Goal: Check status

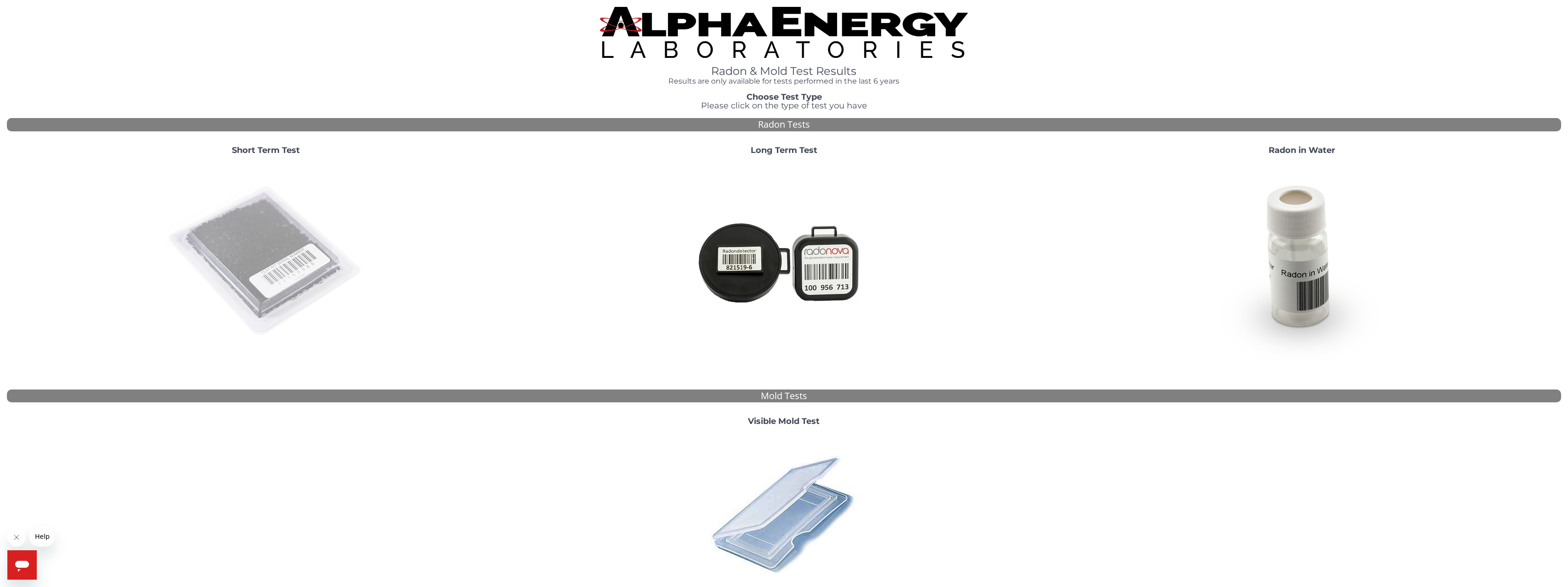
click at [302, 234] on img at bounding box center [266, 261] width 198 height 198
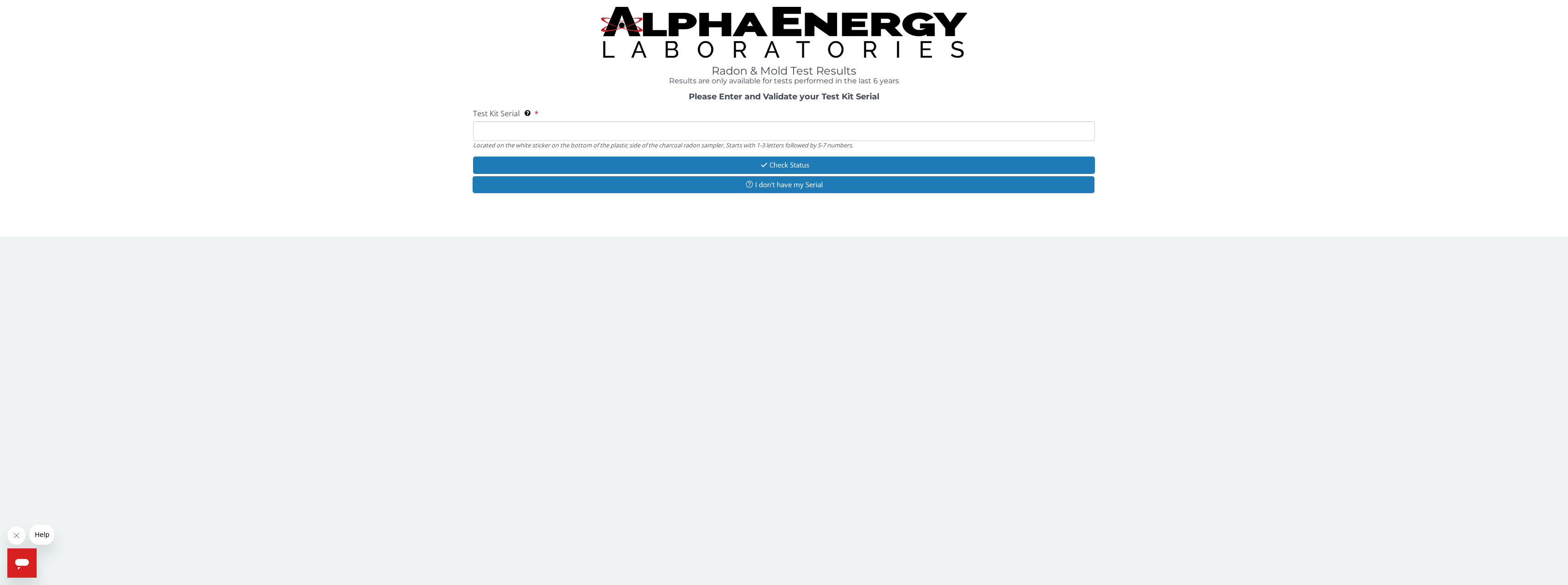
click at [561, 132] on input "Test Kit Serial Located on the white sticker on the bottom of the plastic side …" at bounding box center [784, 131] width 622 height 19
click at [513, 130] on input "Test Kit Serial Located on the white sticker on the bottom of the plastic side …" at bounding box center [784, 131] width 622 height 19
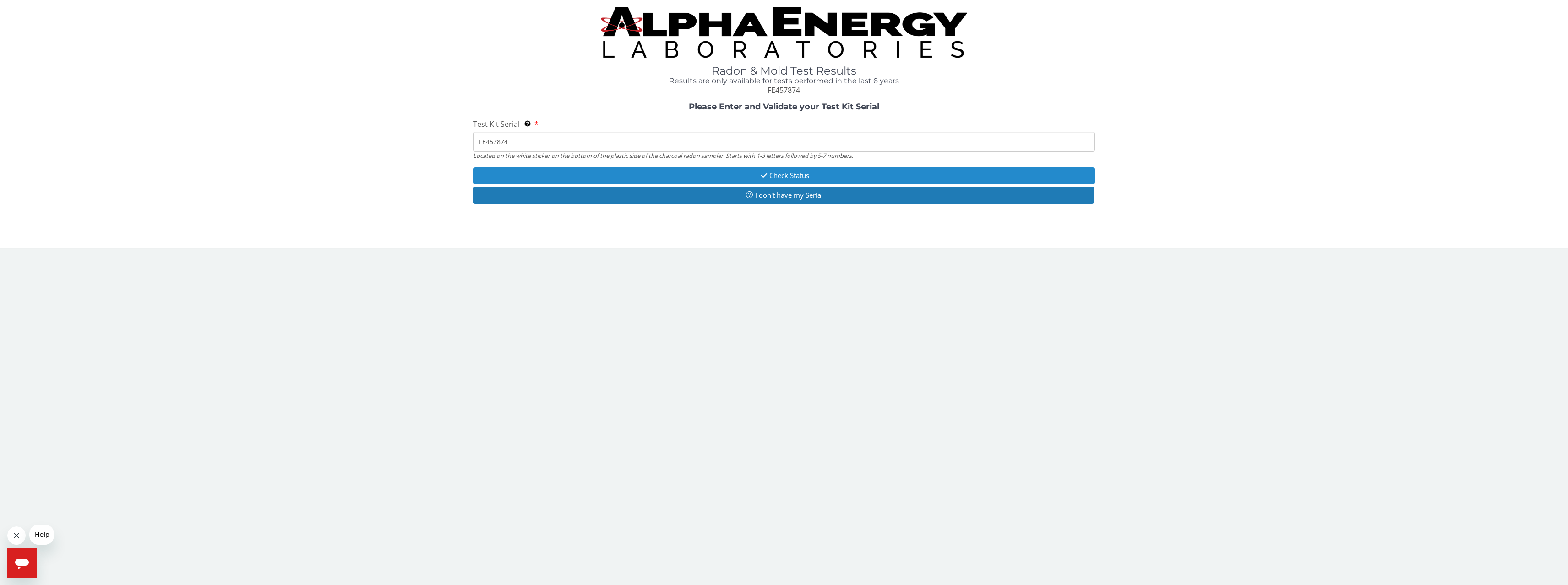
type input "FE457874"
click at [655, 175] on button "Check Status" at bounding box center [784, 176] width 622 height 17
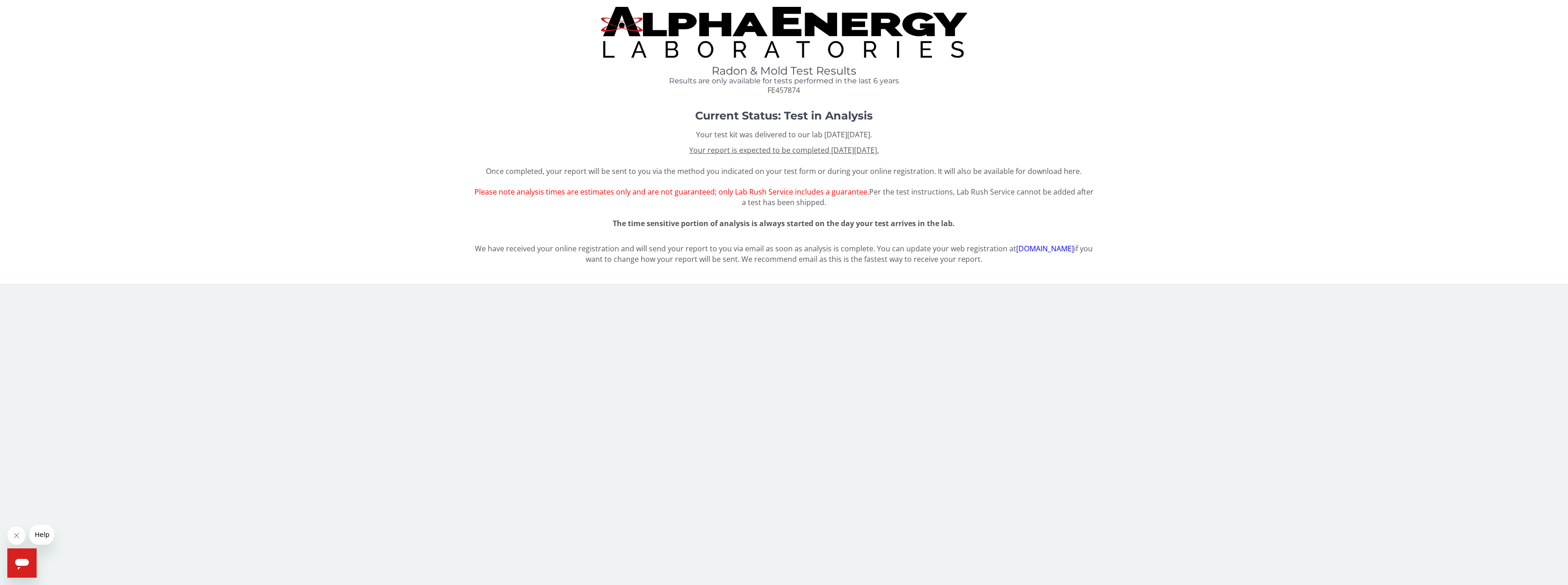
click at [1029, 135] on p "Your test kit was delivered to our lab on Wednesday, September 10th 2025." at bounding box center [784, 135] width 622 height 10
click at [999, 193] on span "Per the test instructions, Lab Rush Service cannot be added after a test has be…" at bounding box center [918, 197] width 352 height 21
click at [1012, 189] on span "Per the test instructions, Lab Rush Service cannot be added after a test has be…" at bounding box center [918, 197] width 352 height 21
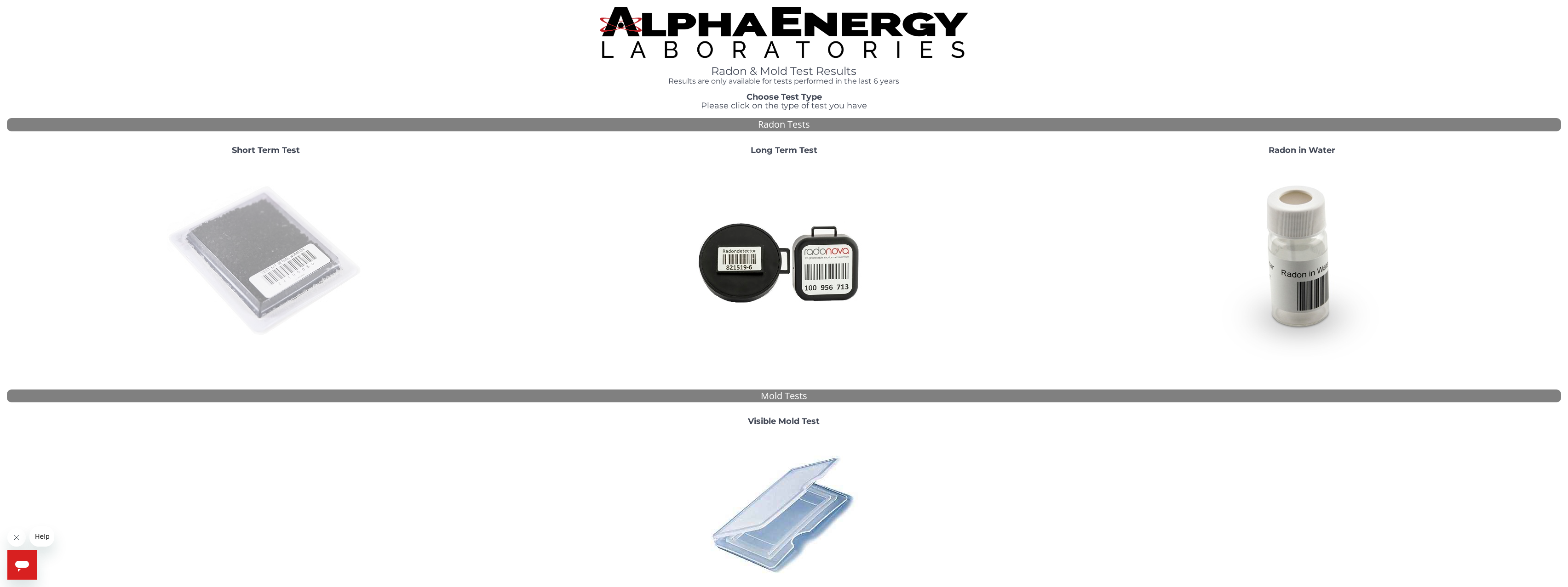
click at [292, 259] on img at bounding box center [266, 261] width 198 height 198
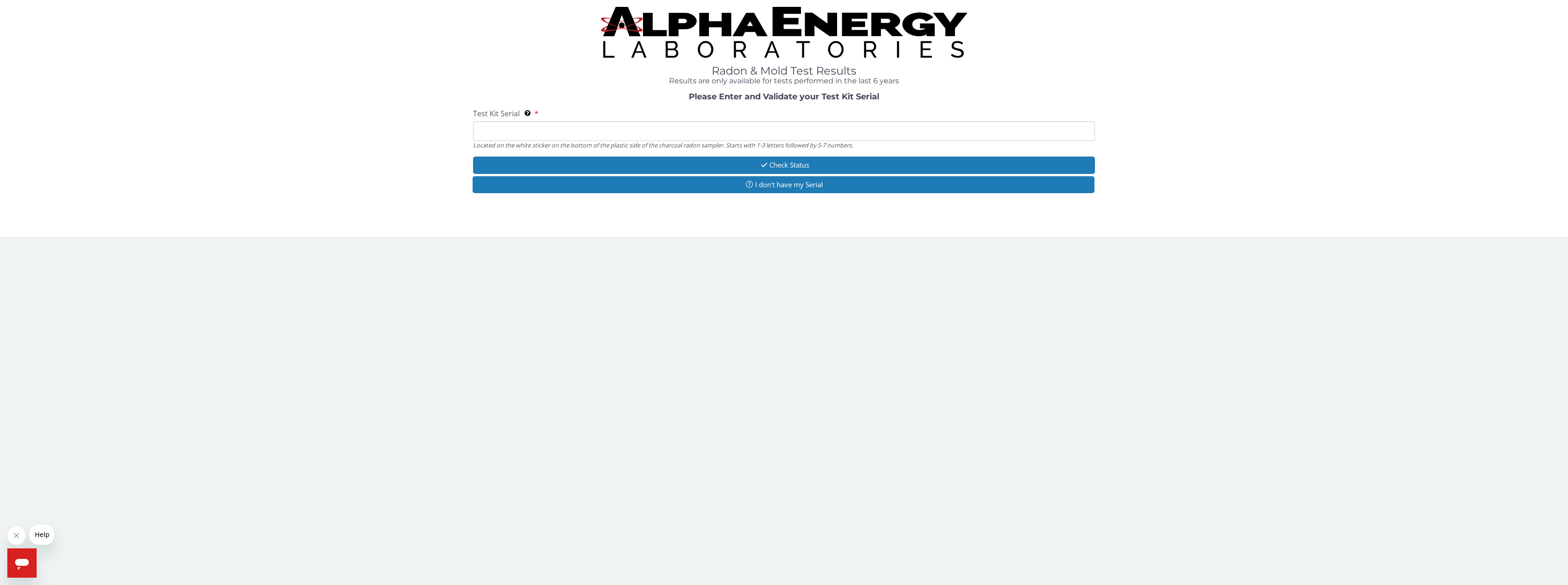
click at [642, 132] on input "Test Kit Serial Located on the white sticker on the bottom of the plastic side …" at bounding box center [784, 131] width 622 height 19
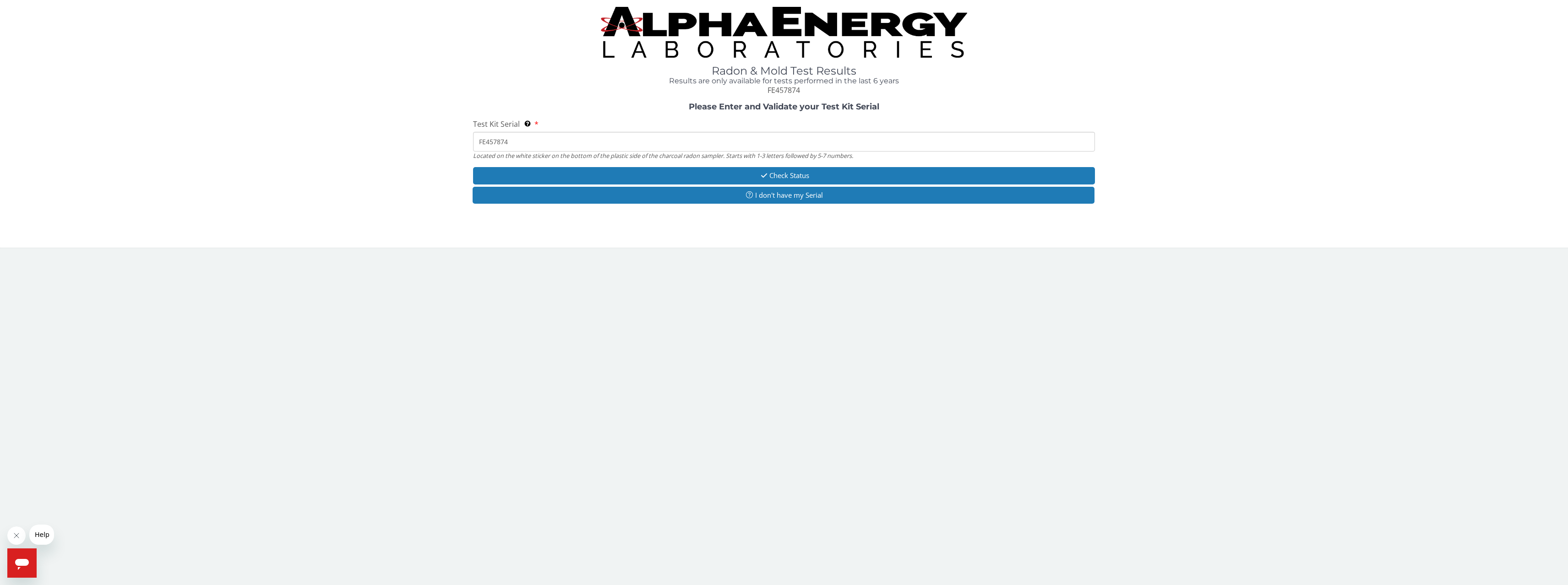
type input "FE457874"
click at [752, 173] on button "Check Status" at bounding box center [784, 176] width 622 height 17
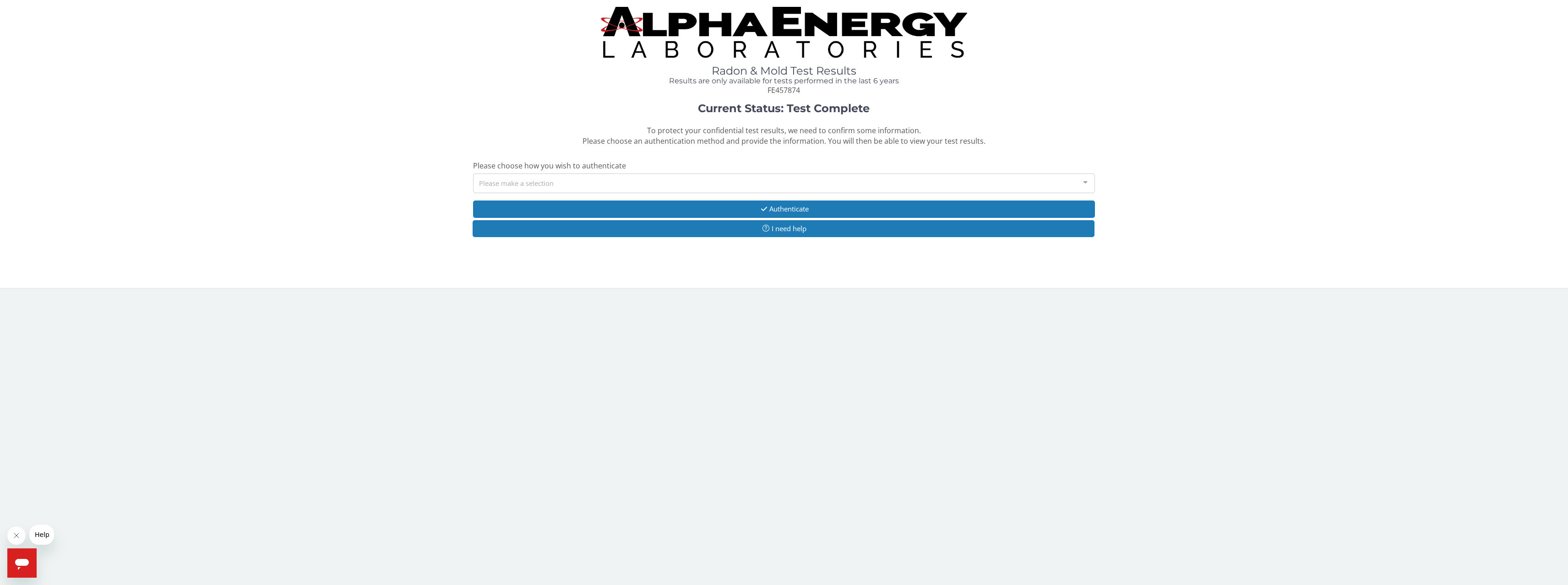
click at [749, 183] on div "Please make a selection" at bounding box center [784, 183] width 622 height 19
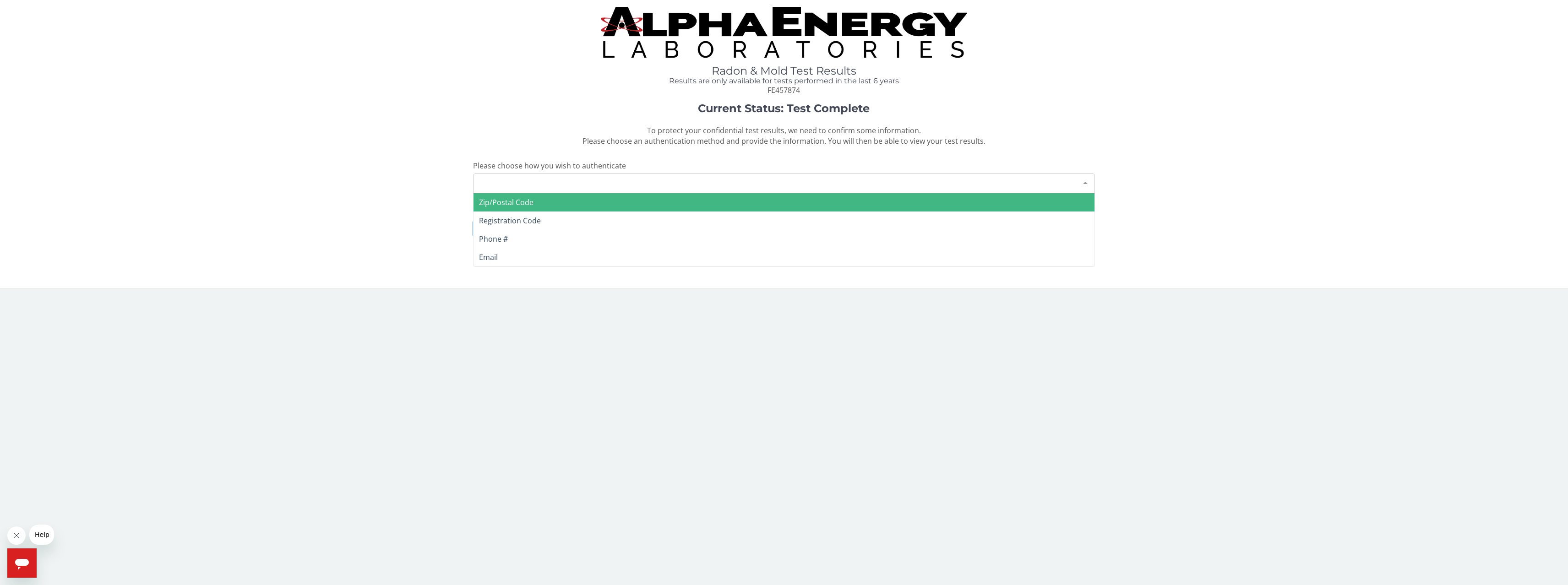
click at [728, 199] on span "Zip/Postal Code" at bounding box center [784, 202] width 621 height 18
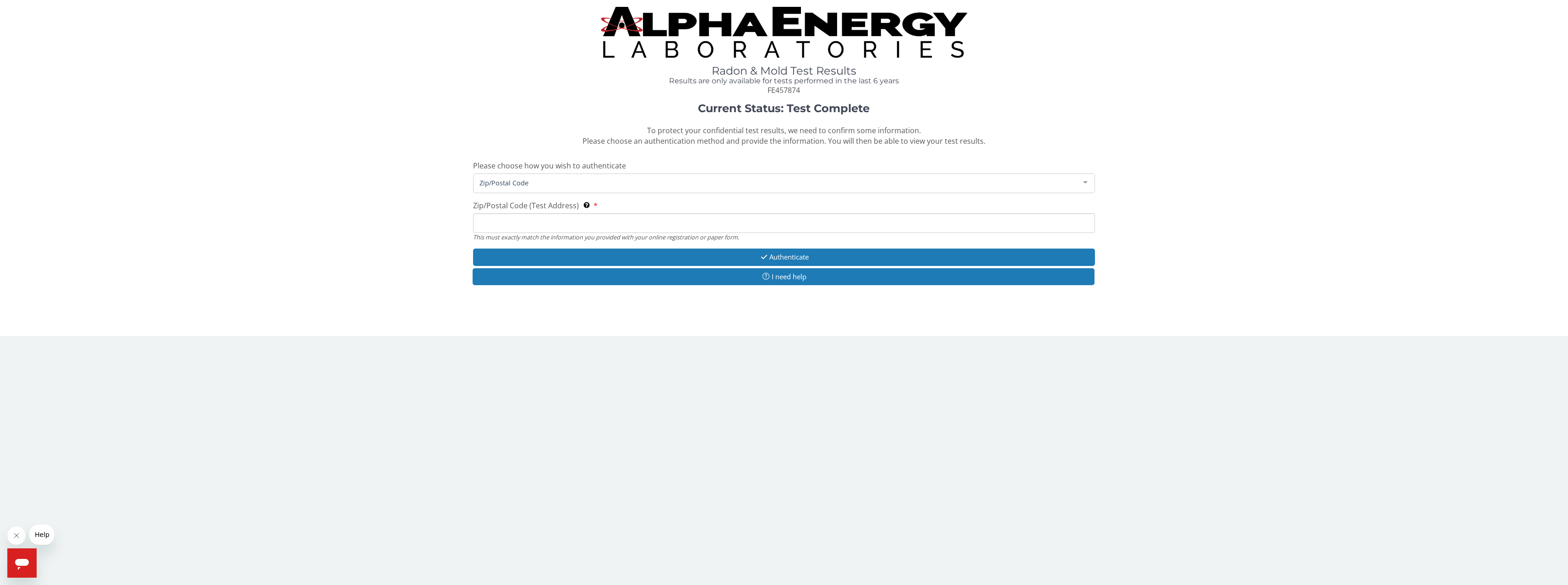
click at [680, 226] on input "Zip/Postal Code (Test Address) This must exactly match the information you prov…" at bounding box center [784, 223] width 622 height 19
type input "98112"
click at [770, 257] on button "Authenticate" at bounding box center [784, 257] width 622 height 17
